Goal: Task Accomplishment & Management: Manage account settings

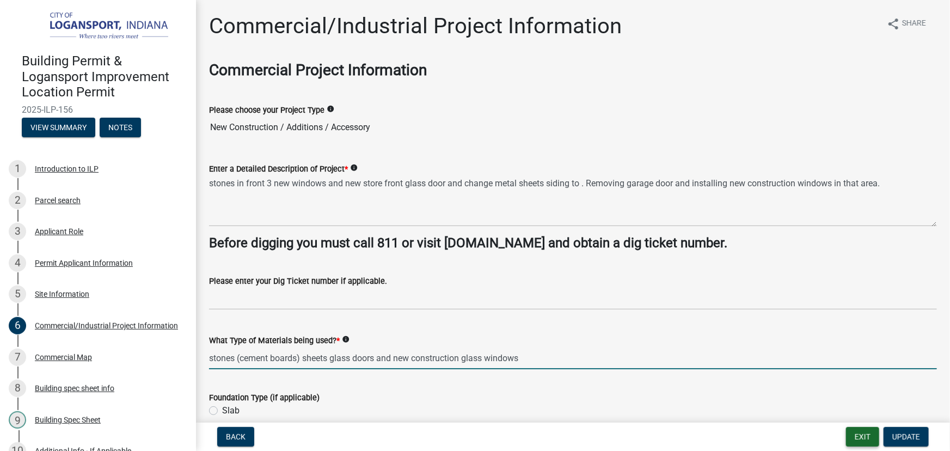
click at [857, 433] on button "Exit" at bounding box center [862, 437] width 33 height 20
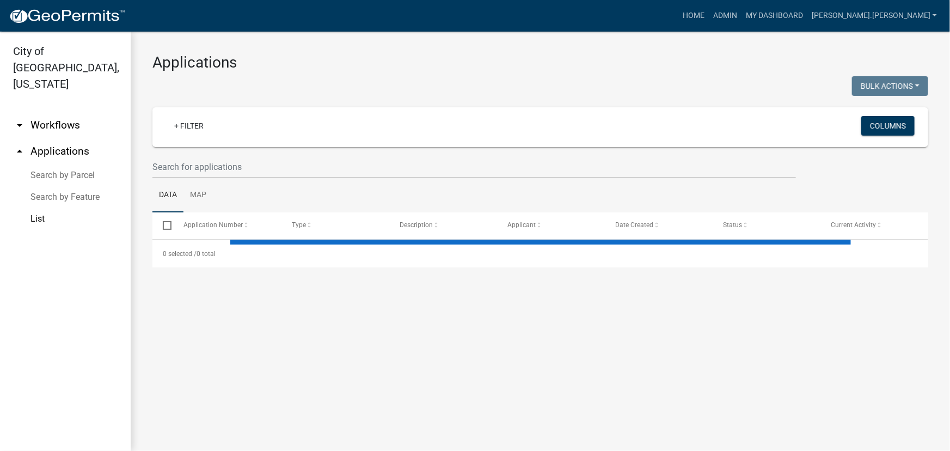
select select "3: 100"
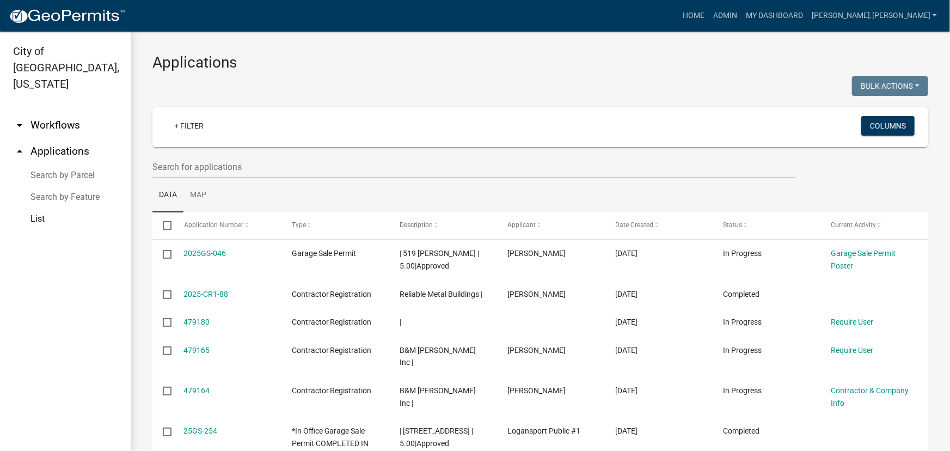
click at [807, 14] on link "My Dashboard" at bounding box center [774, 15] width 66 height 21
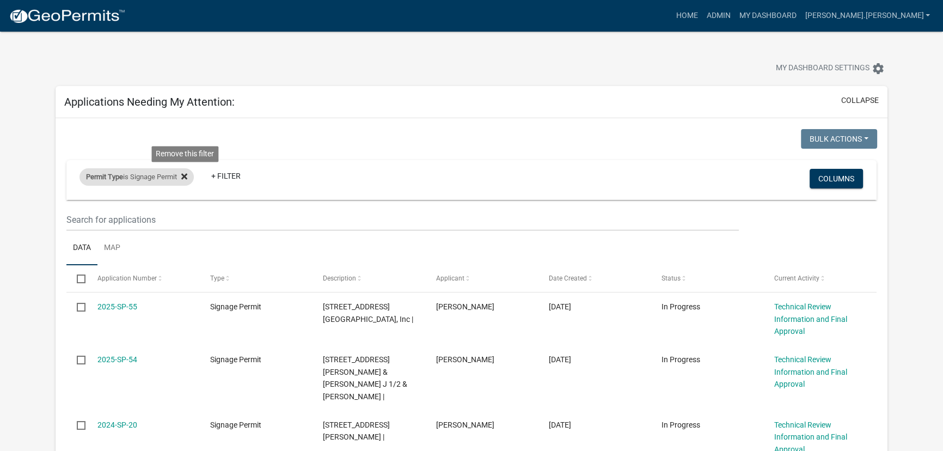
click at [187, 179] on icon at bounding box center [184, 176] width 6 height 9
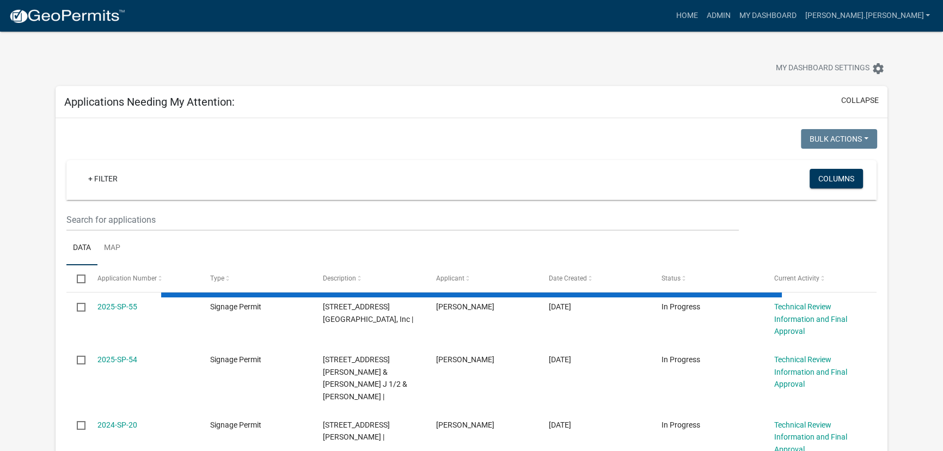
select select "3: 100"
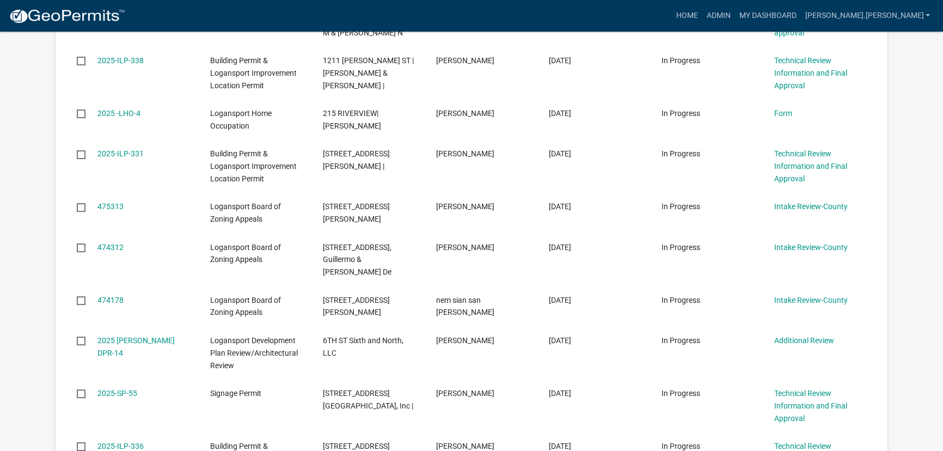
scroll to position [346, 0]
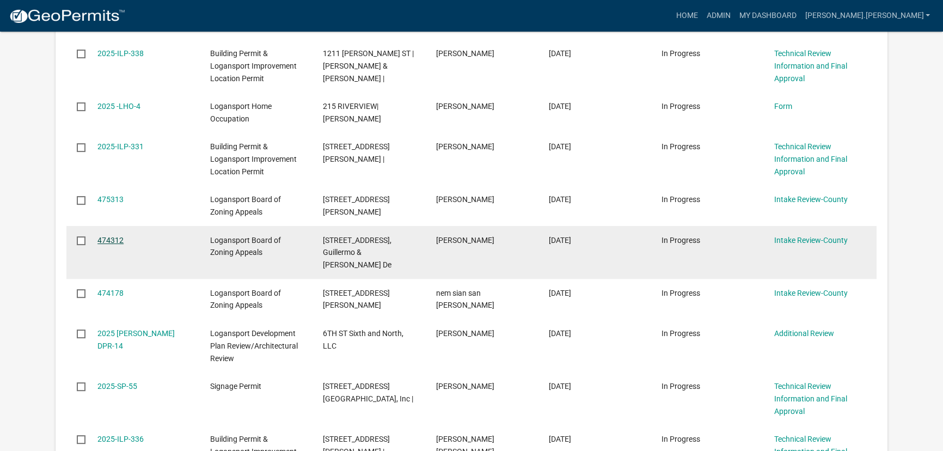
click at [114, 240] on link "474312" at bounding box center [110, 240] width 26 height 9
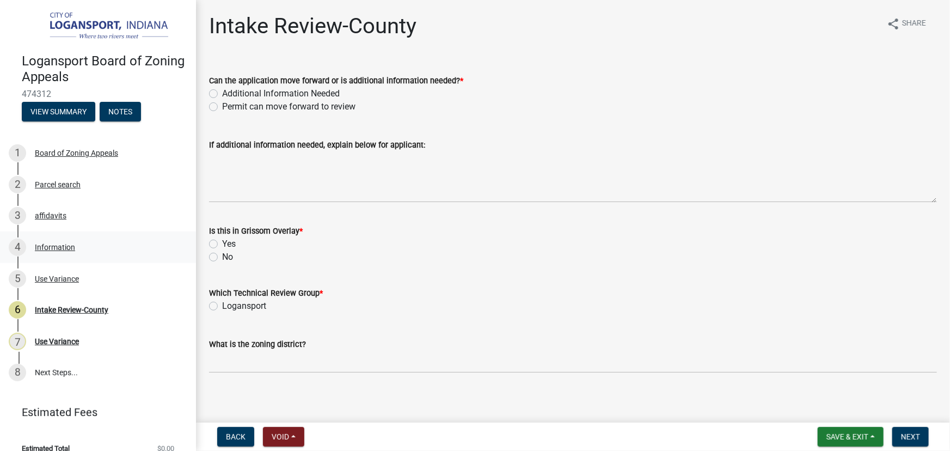
click at [42, 243] on div "Information" at bounding box center [55, 247] width 40 height 8
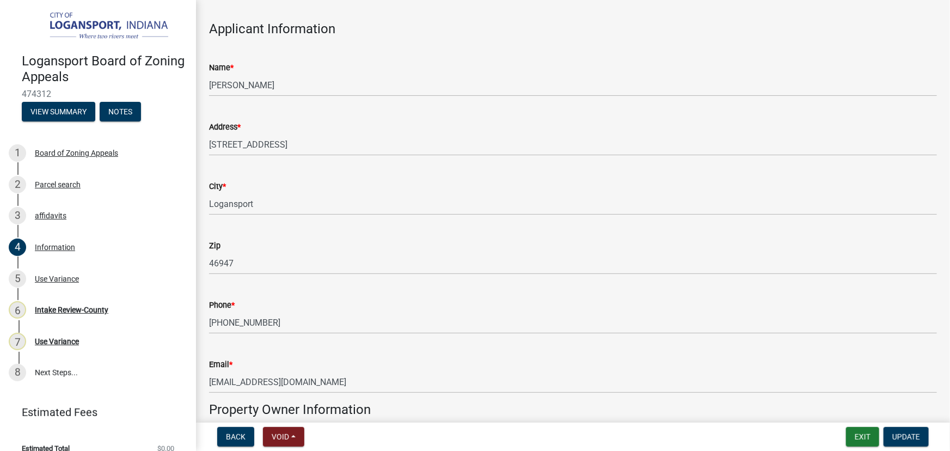
scroll to position [99, 0]
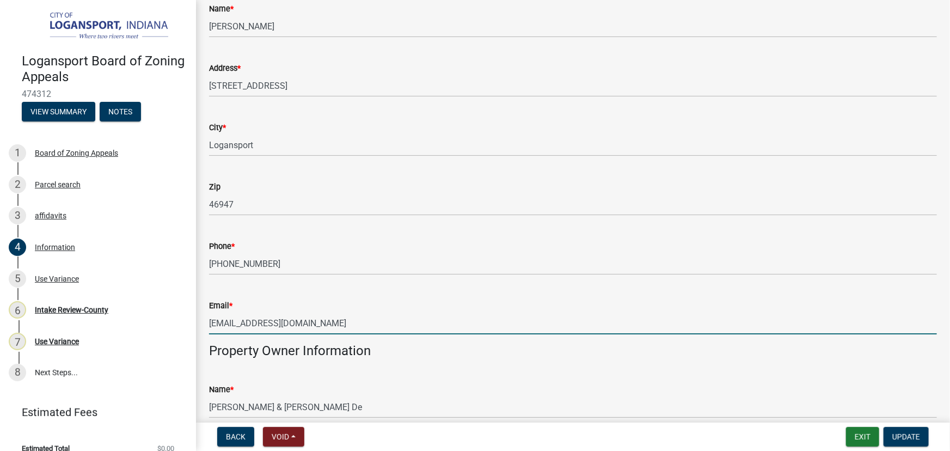
drag, startPoint x: 308, startPoint y: 324, endPoint x: 198, endPoint y: 333, distance: 110.3
drag, startPoint x: 304, startPoint y: 323, endPoint x: 294, endPoint y: 311, distance: 15.9
click at [294, 312] on input "[EMAIL_ADDRESS][DOMAIN_NAME]" at bounding box center [573, 323] width 728 height 22
click at [304, 322] on input "[EMAIL_ADDRESS][DOMAIN_NAME]" at bounding box center [573, 323] width 728 height 22
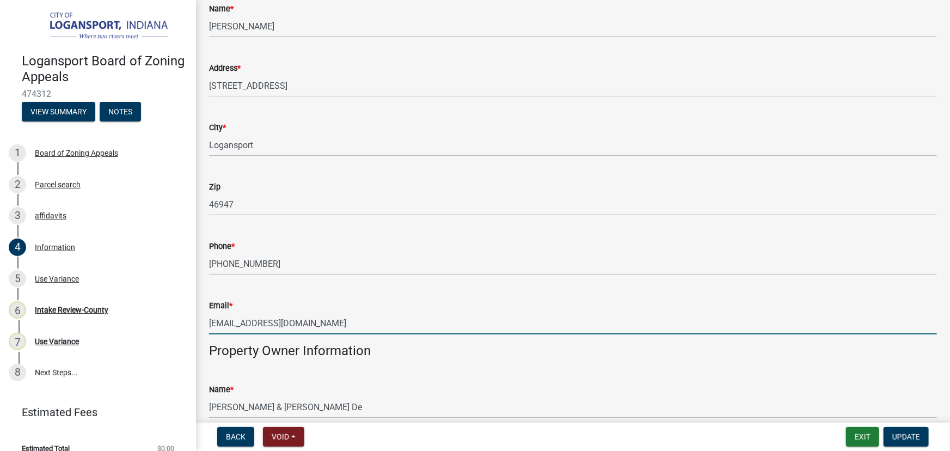
drag, startPoint x: 304, startPoint y: 322, endPoint x: 197, endPoint y: 321, distance: 107.8
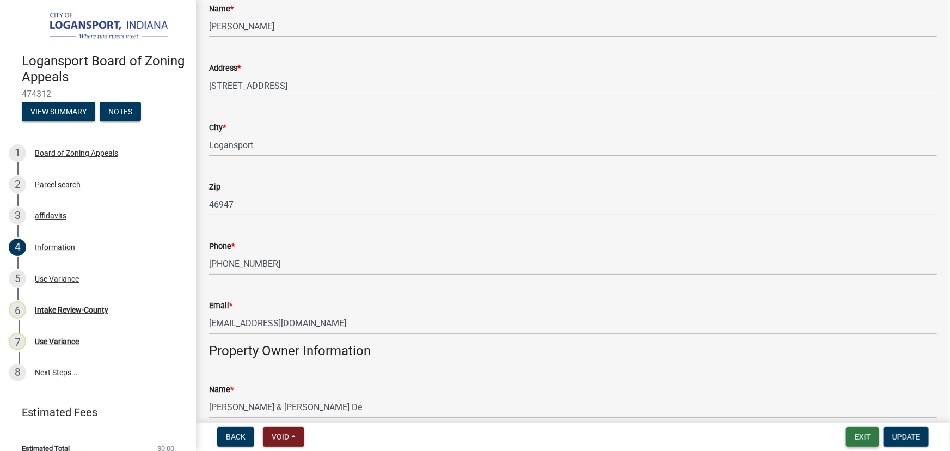
click at [858, 431] on button "Exit" at bounding box center [862, 437] width 33 height 20
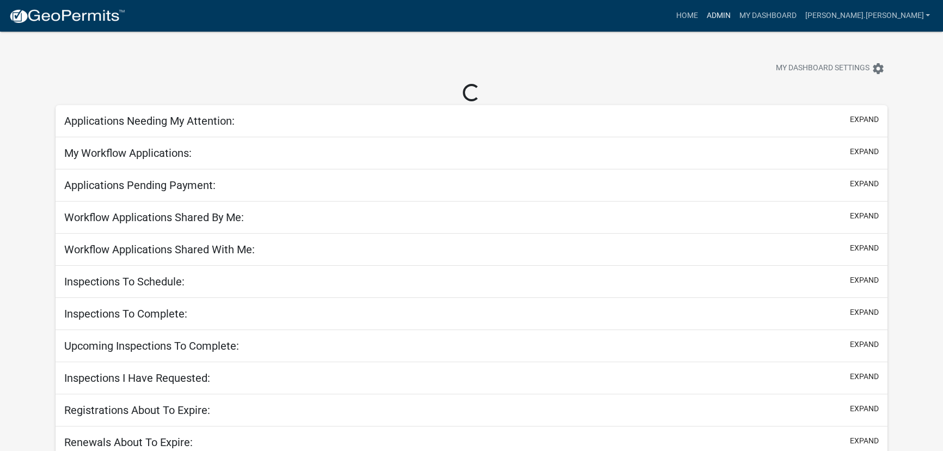
click at [734, 9] on link "Admin" at bounding box center [718, 15] width 33 height 21
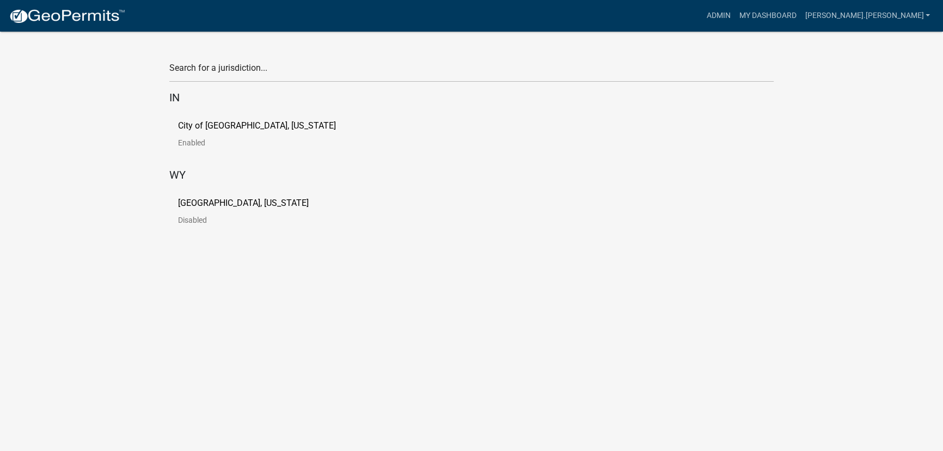
click at [185, 126] on p "City of [GEOGRAPHIC_DATA], [US_STATE]" at bounding box center [257, 125] width 158 height 9
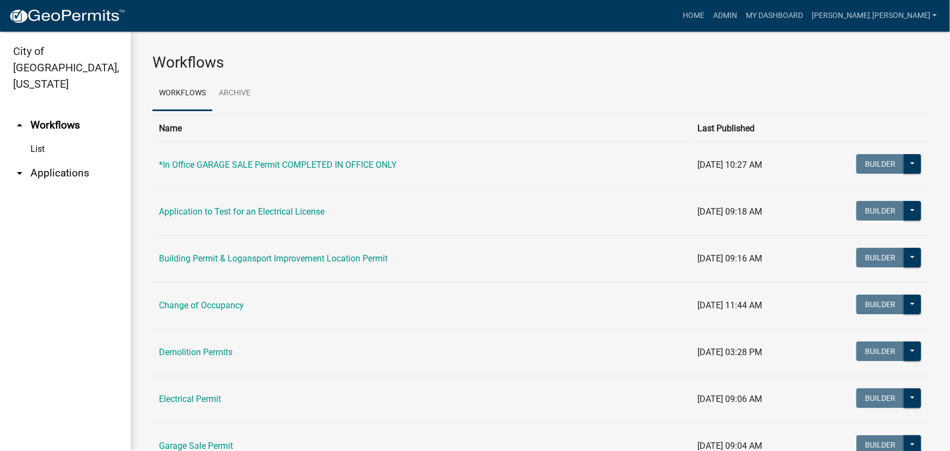
click at [36, 160] on link "arrow_drop_down Applications" at bounding box center [65, 173] width 131 height 26
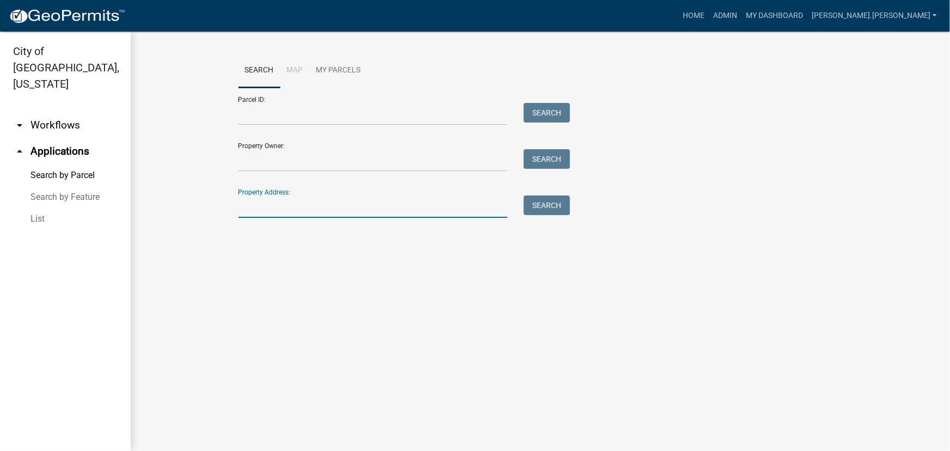
click at [258, 206] on input "Property Address:" at bounding box center [372, 206] width 269 height 22
click at [401, 206] on input "180" at bounding box center [372, 206] width 269 height 22
click at [535, 200] on button "Search" at bounding box center [547, 205] width 46 height 20
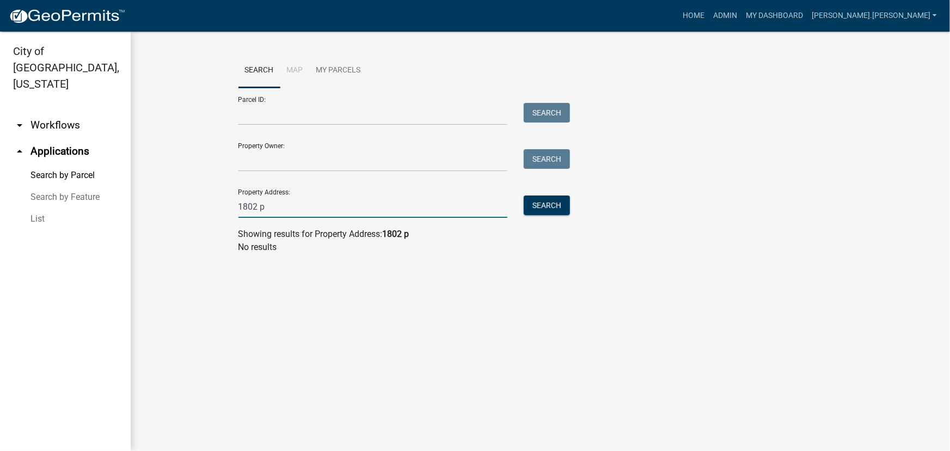
click at [354, 202] on input "1802 p" at bounding box center [372, 206] width 269 height 22
click at [542, 210] on button "Search" at bounding box center [547, 205] width 46 height 20
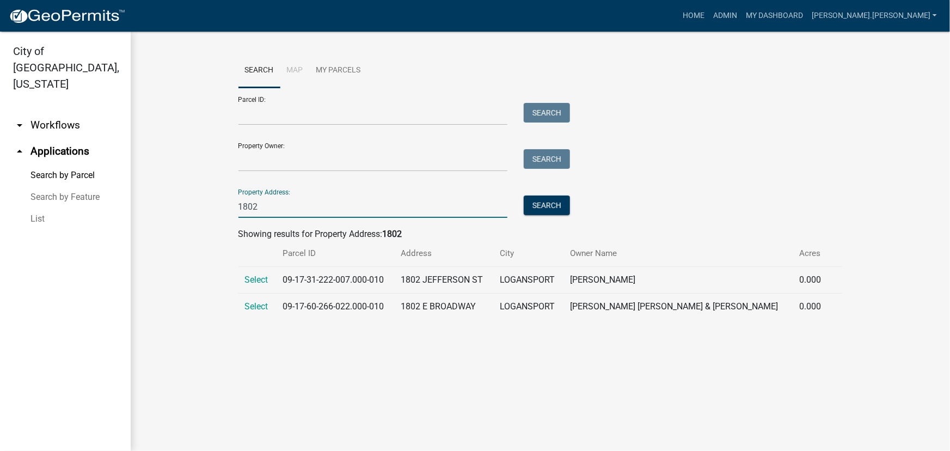
click at [282, 210] on input "1802" at bounding box center [372, 206] width 269 height 22
type input "1801"
click at [542, 207] on button "Search" at bounding box center [547, 205] width 46 height 20
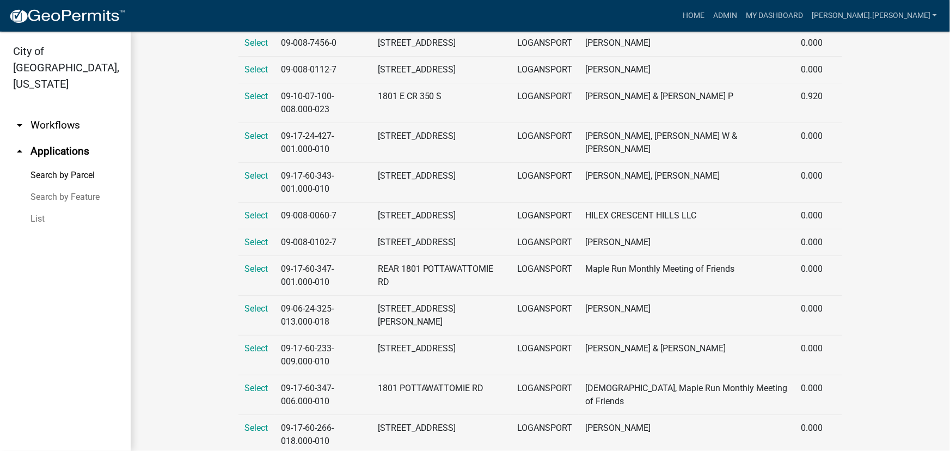
scroll to position [495, 0]
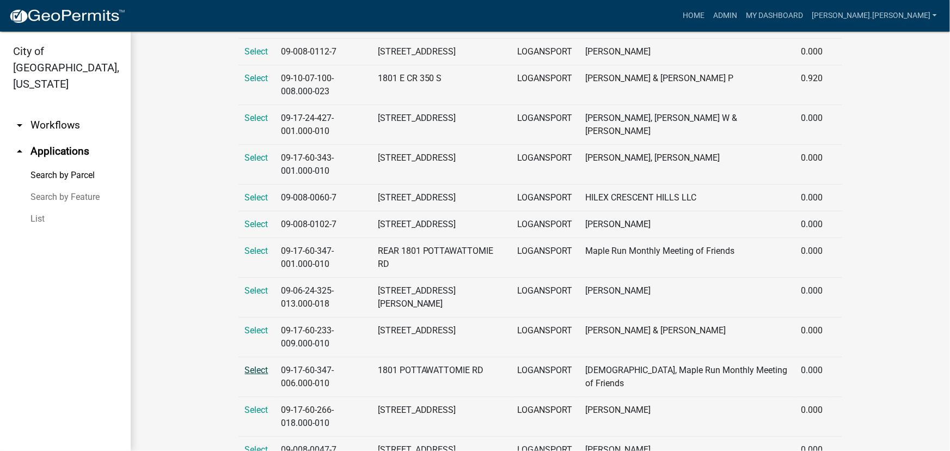
click at [248, 369] on span "Select" at bounding box center [256, 370] width 23 height 10
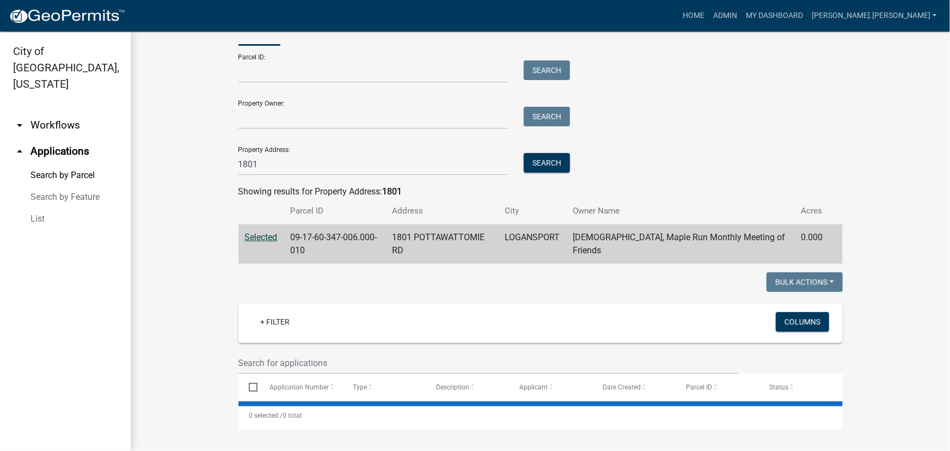
scroll to position [0, 0]
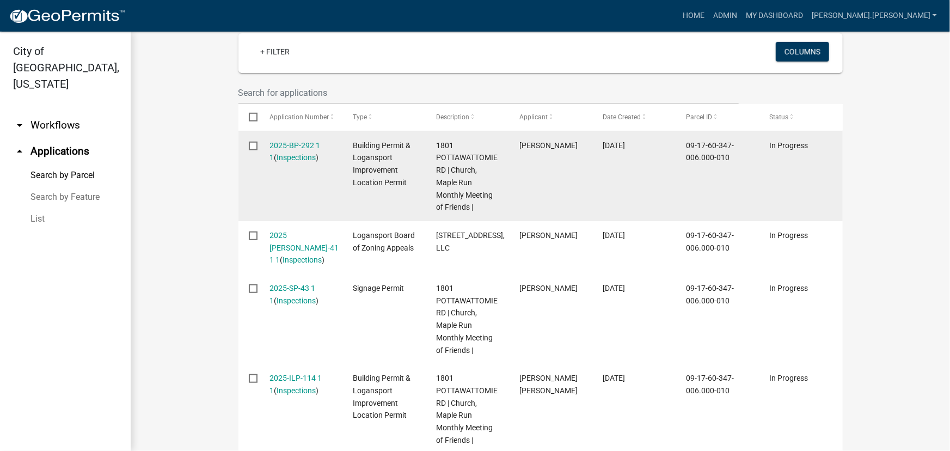
scroll to position [346, 0]
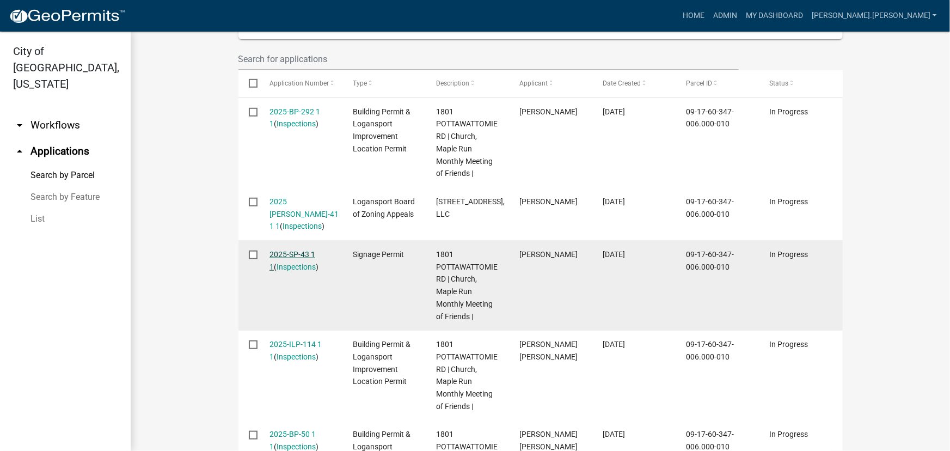
click at [291, 250] on link "2025-SP-43 1 1" at bounding box center [292, 260] width 46 height 21
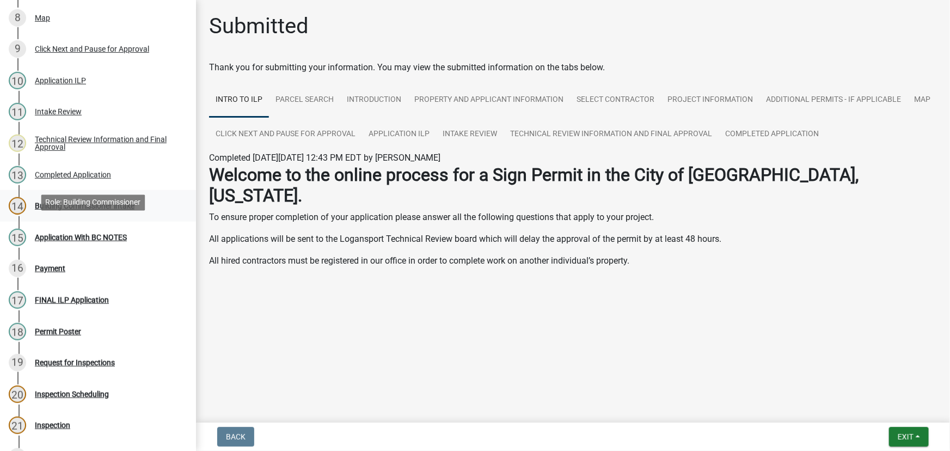
scroll to position [346, 0]
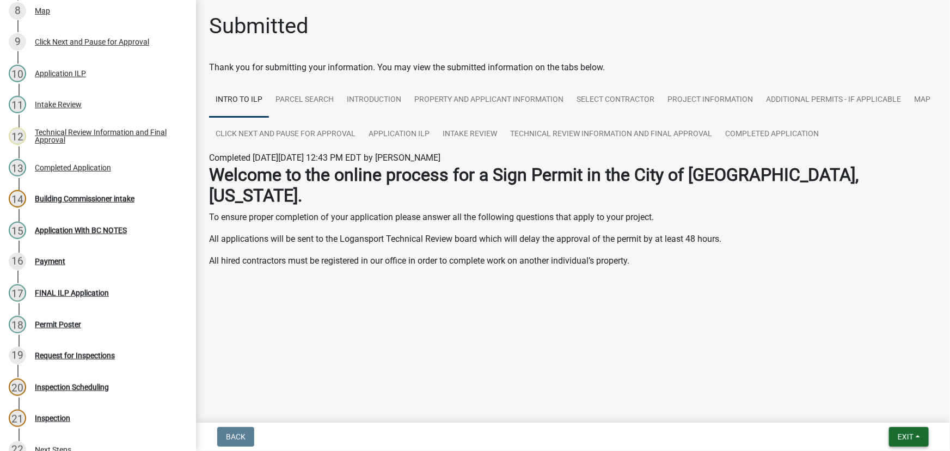
click at [918, 438] on button "Exit" at bounding box center [909, 437] width 40 height 20
click at [871, 412] on button "Save & Exit" at bounding box center [885, 408] width 87 height 26
